Goal: Information Seeking & Learning: Learn about a topic

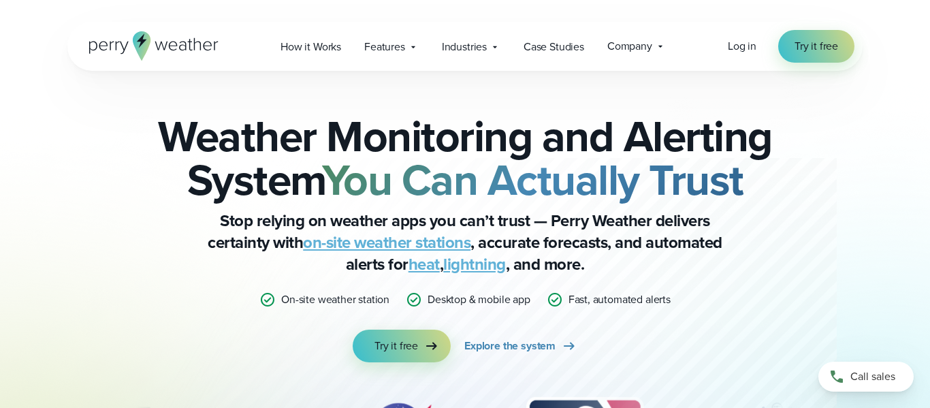
click at [433, 244] on link "on-site weather stations" at bounding box center [386, 242] width 167 height 25
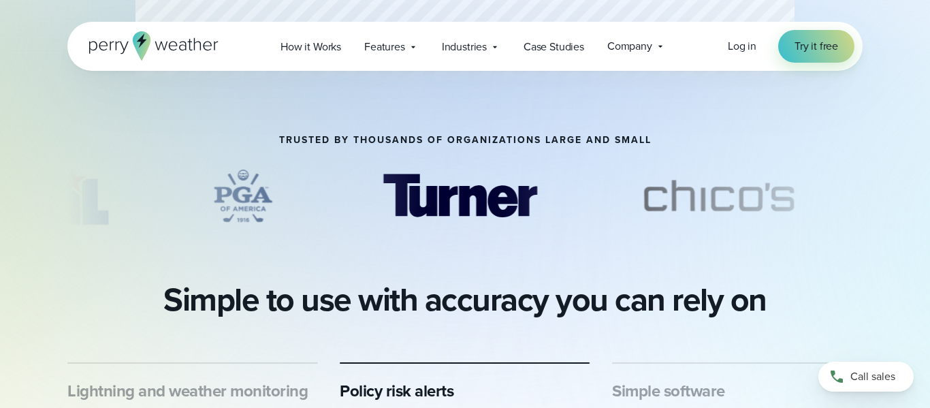
scroll to position [457, 0]
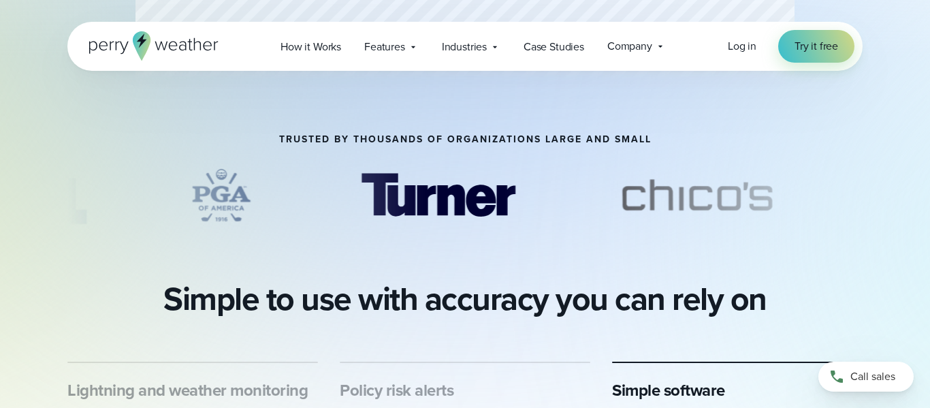
drag, startPoint x: 421, startPoint y: 206, endPoint x: 580, endPoint y: 246, distance: 163.6
click at [580, 246] on div "Professional Weather Station Precision weather monitoring to help you make the …" at bounding box center [465, 217] width 930 height 1348
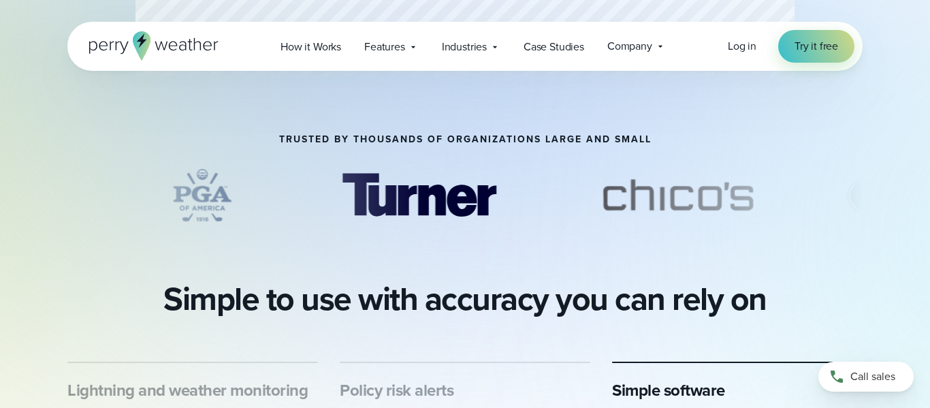
drag, startPoint x: 711, startPoint y: 199, endPoint x: 693, endPoint y: 197, distance: 17.1
click at [693, 197] on img "4 of 69" at bounding box center [677, 195] width 193 height 68
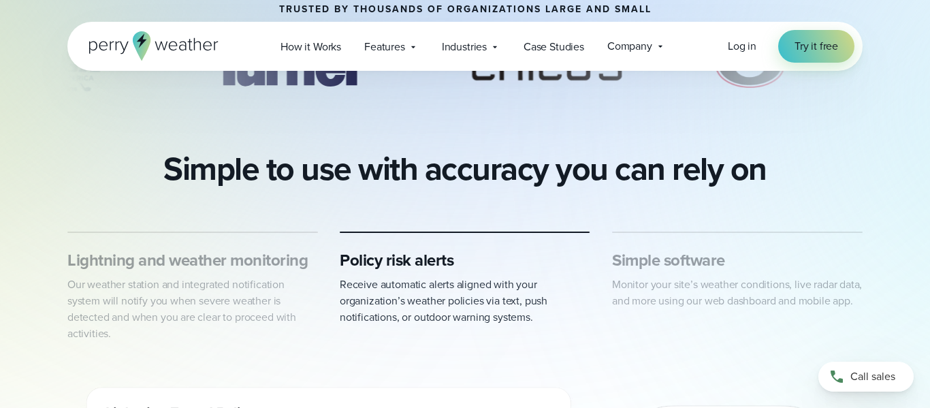
scroll to position [615, 0]
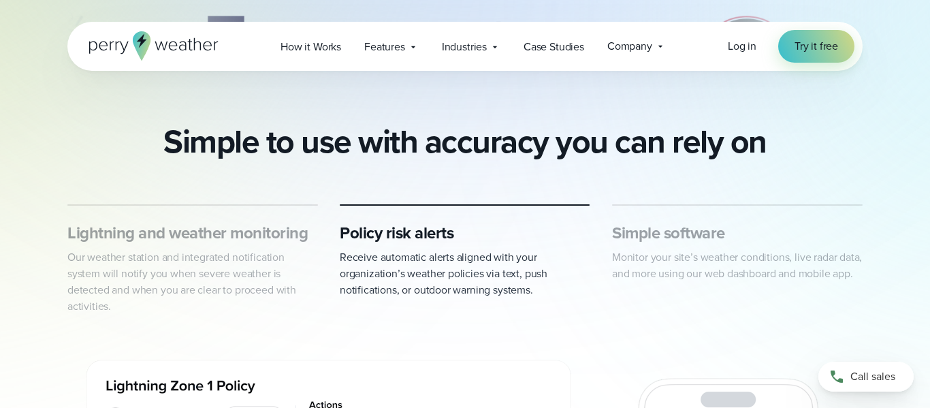
click at [657, 235] on h3 "Simple software" at bounding box center [737, 233] width 250 height 22
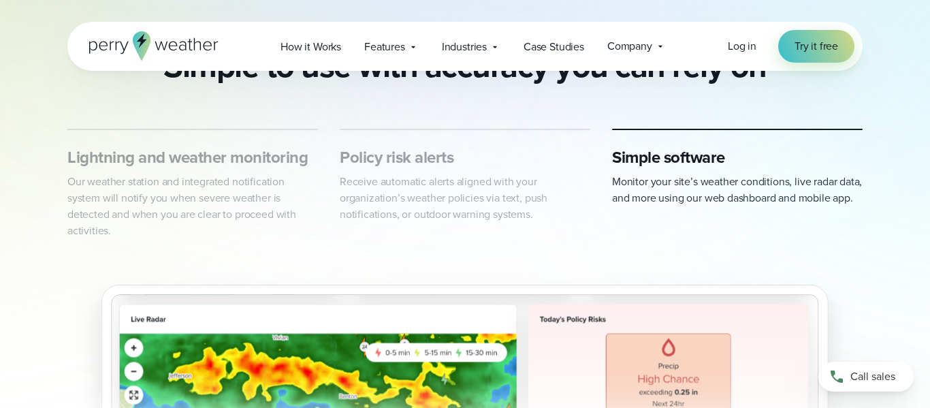
scroll to position [0, 0]
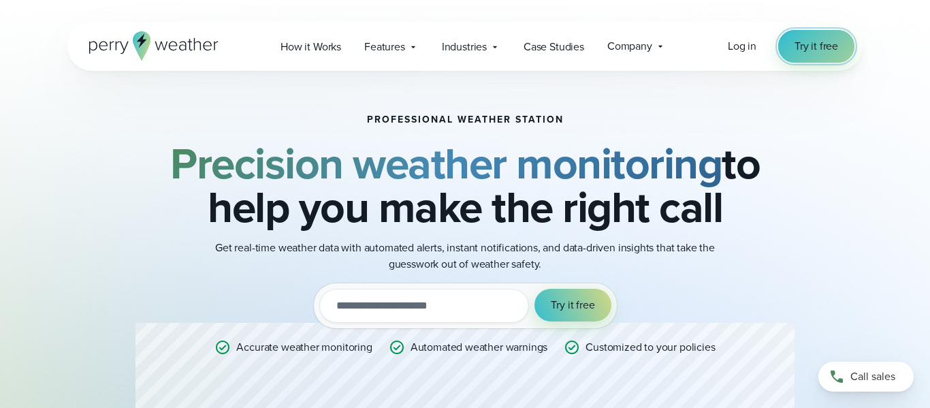
click at [816, 51] on span "Try it free" at bounding box center [816, 46] width 44 height 16
click at [613, 43] on span "Company" at bounding box center [629, 46] width 45 height 16
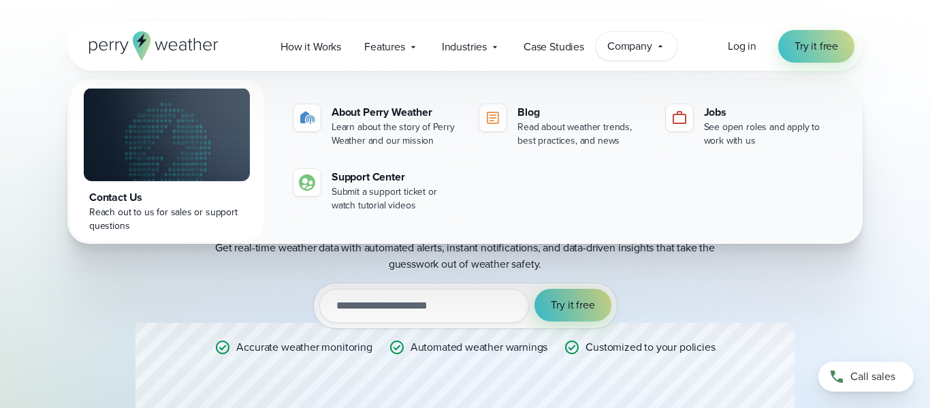
click at [613, 43] on span "Company" at bounding box center [629, 46] width 45 height 16
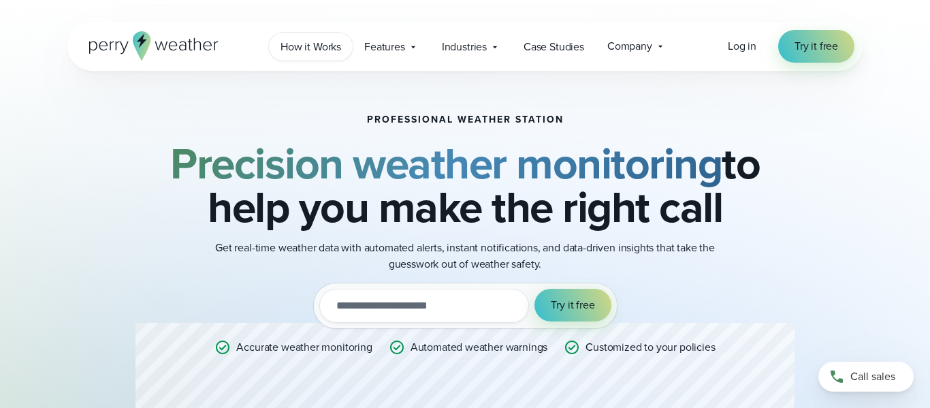
click at [333, 48] on span "How it Works" at bounding box center [310, 47] width 61 height 16
